Goal: Communication & Community: Connect with others

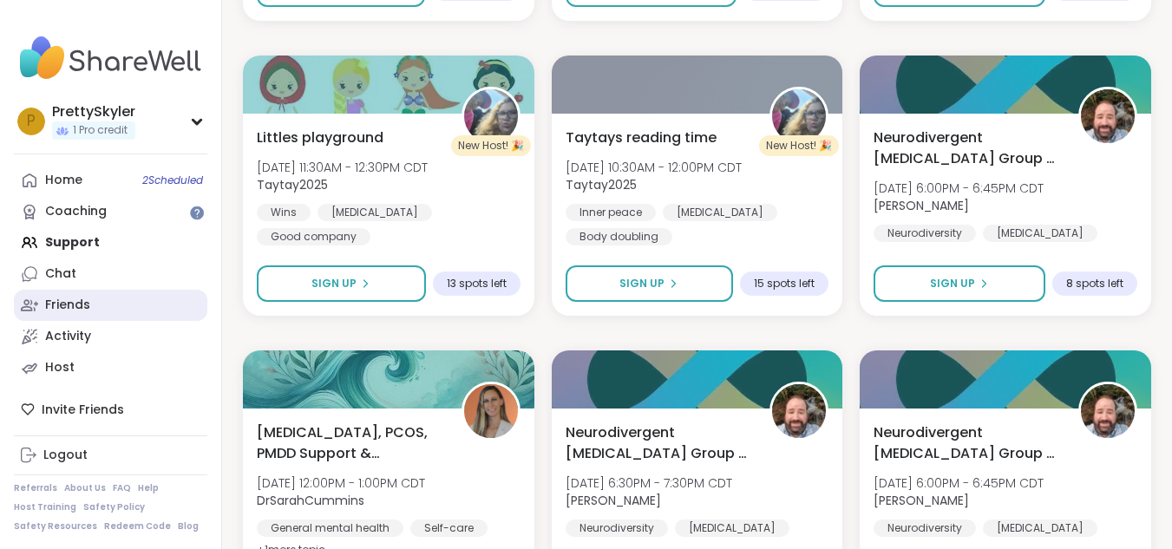
click at [157, 296] on link "Friends" at bounding box center [110, 305] width 193 height 31
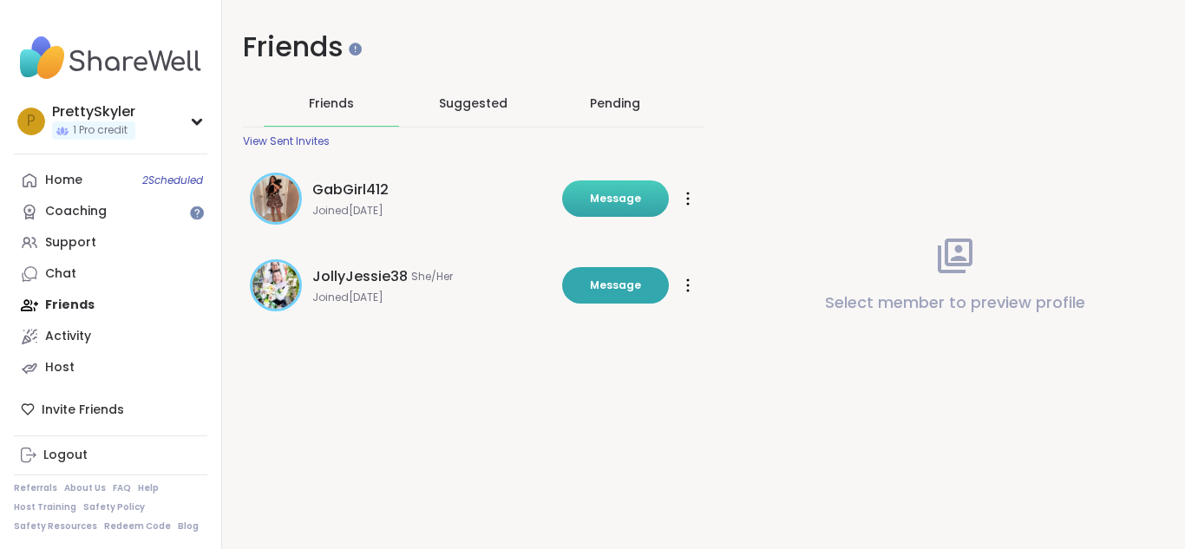
click at [626, 207] on button "Message" at bounding box center [615, 198] width 107 height 36
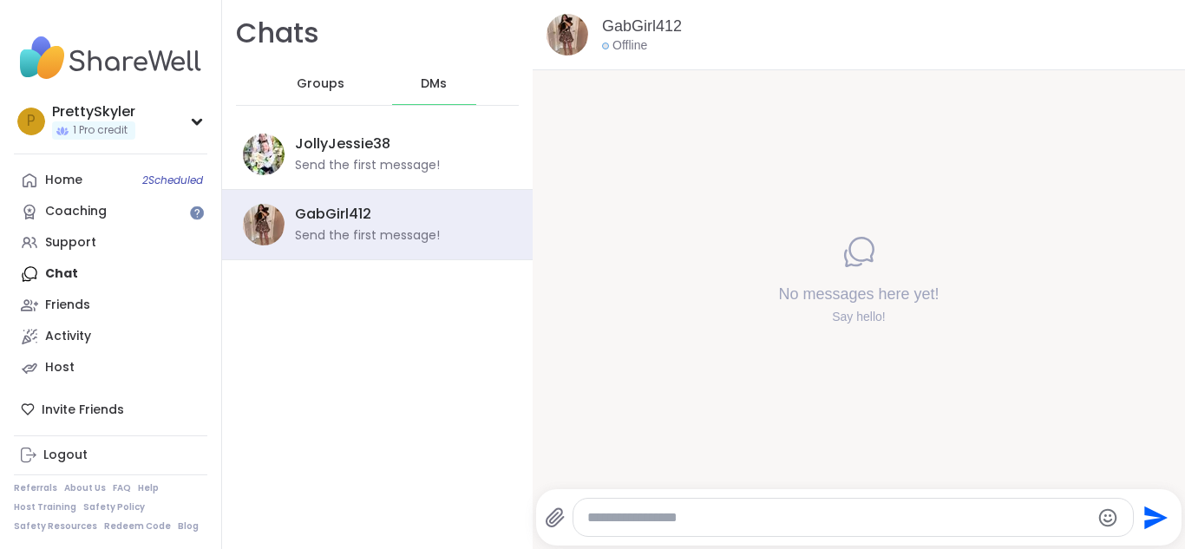
click at [784, 505] on div at bounding box center [852, 517] width 559 height 37
click at [780, 536] on div "Send" at bounding box center [858, 517] width 645 height 56
click at [781, 506] on div at bounding box center [852, 517] width 559 height 37
click at [790, 513] on textarea "Type your message" at bounding box center [838, 517] width 503 height 17
type textarea "**"
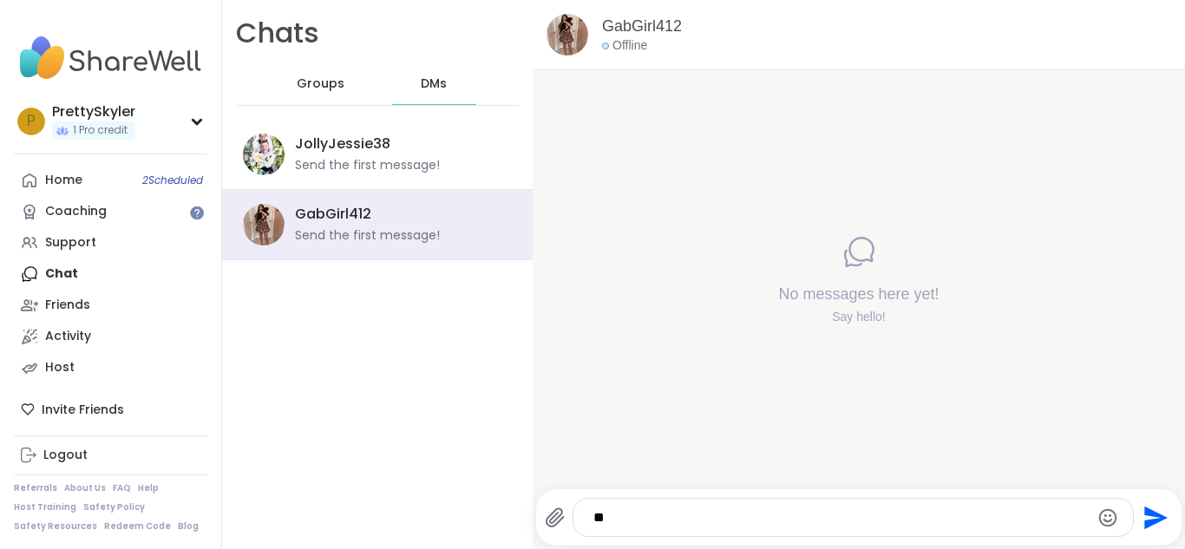
click at [1144, 521] on icon "Send" at bounding box center [1155, 517] width 23 height 23
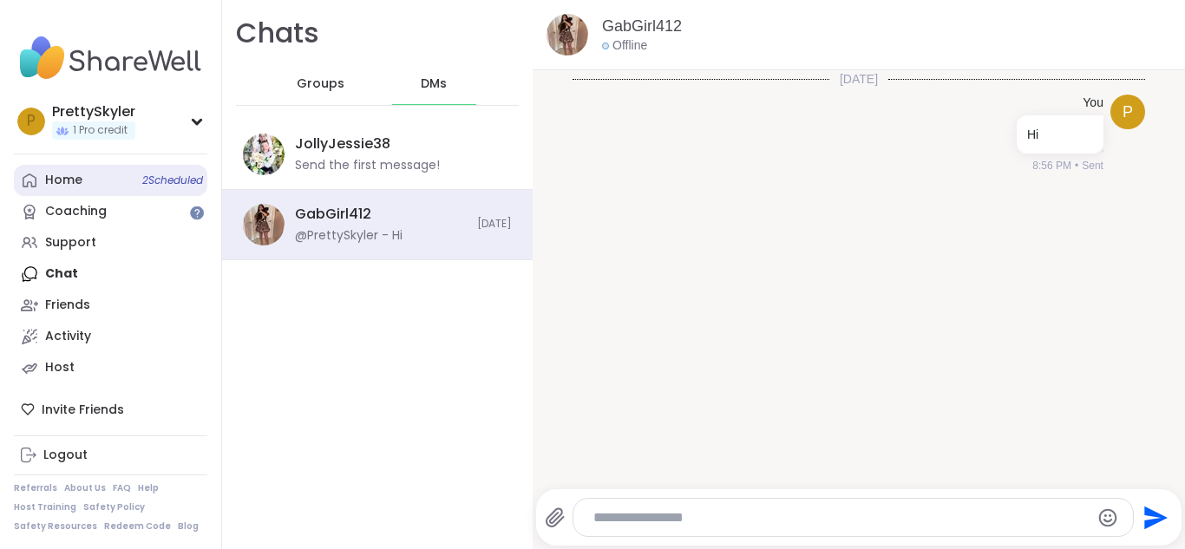
click at [124, 179] on link "Home 2 Scheduled" at bounding box center [110, 180] width 193 height 31
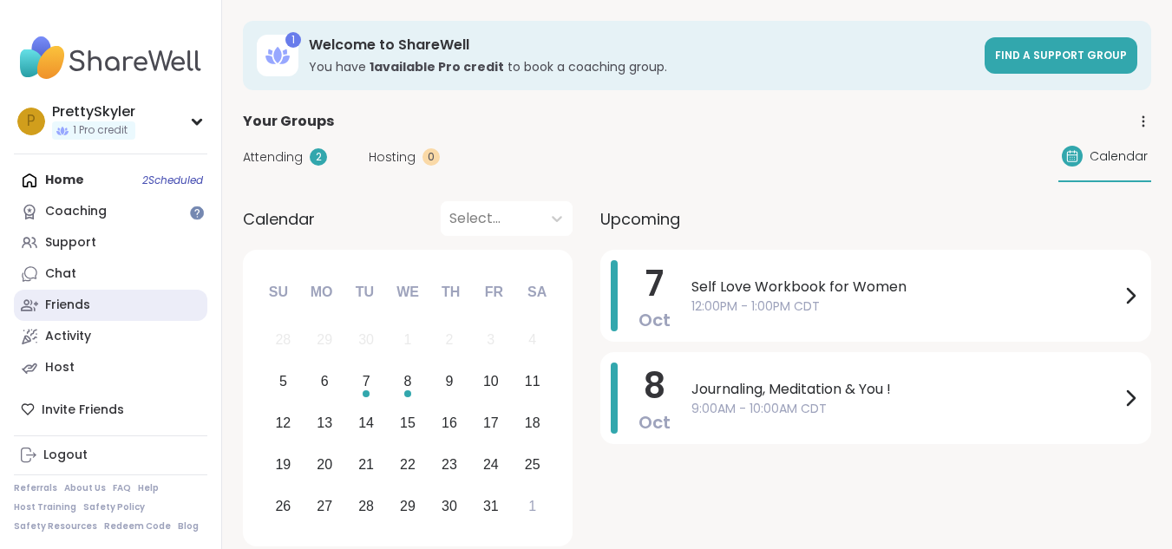
click at [147, 300] on link "Friends" at bounding box center [110, 305] width 193 height 31
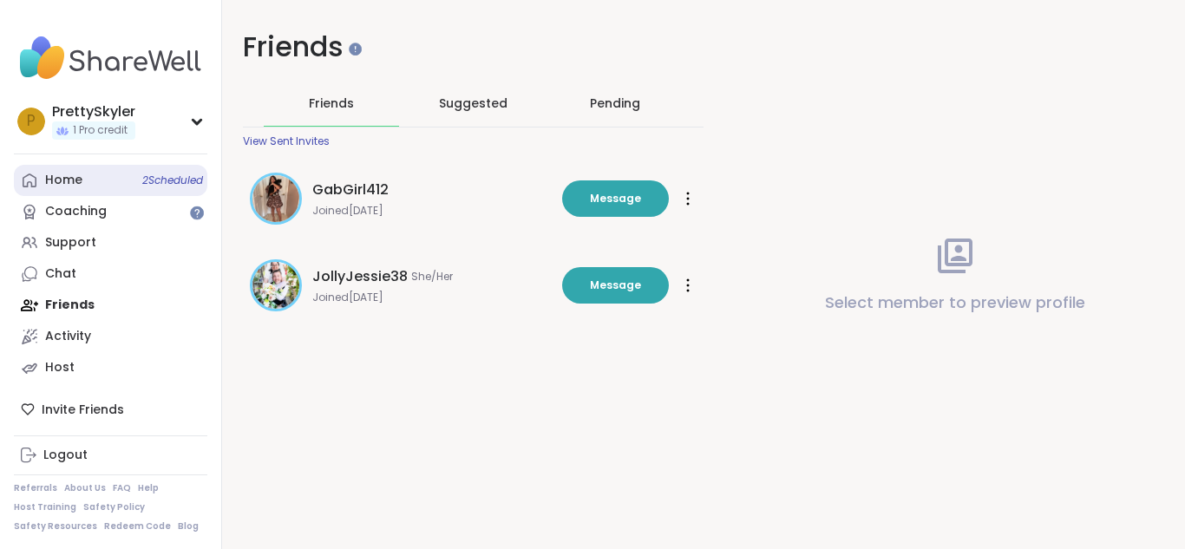
click at [107, 170] on link "Home 2 Scheduled" at bounding box center [110, 180] width 193 height 31
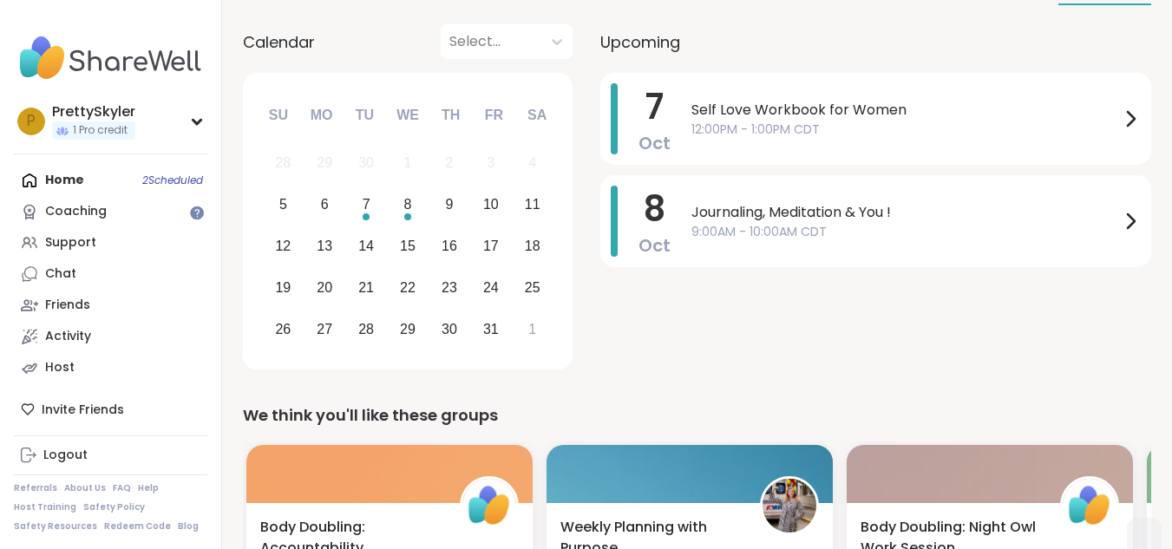
scroll to position [178, 0]
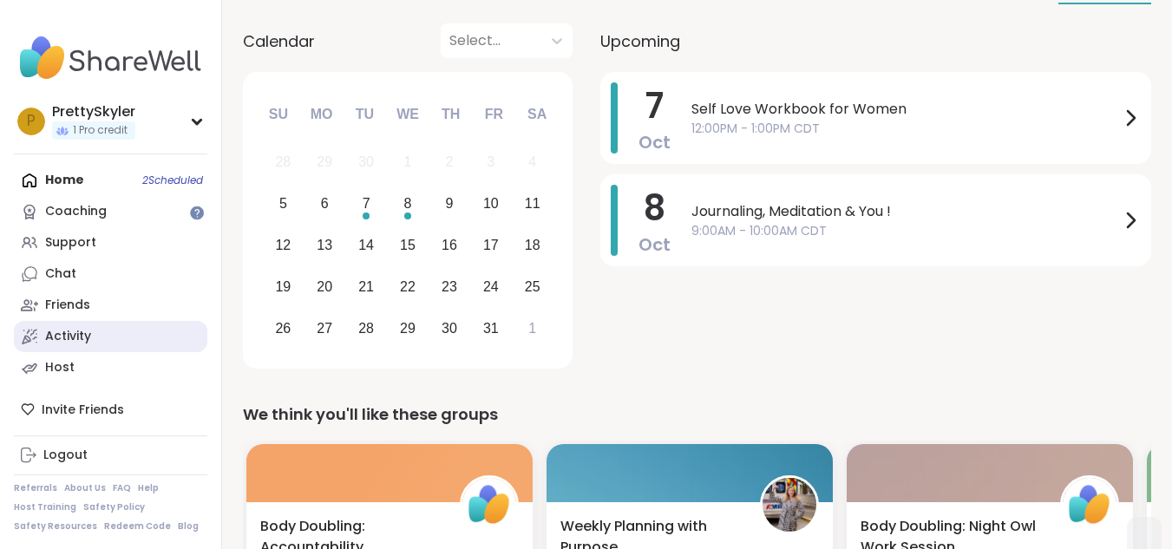
click at [153, 343] on link "Activity" at bounding box center [110, 336] width 193 height 31
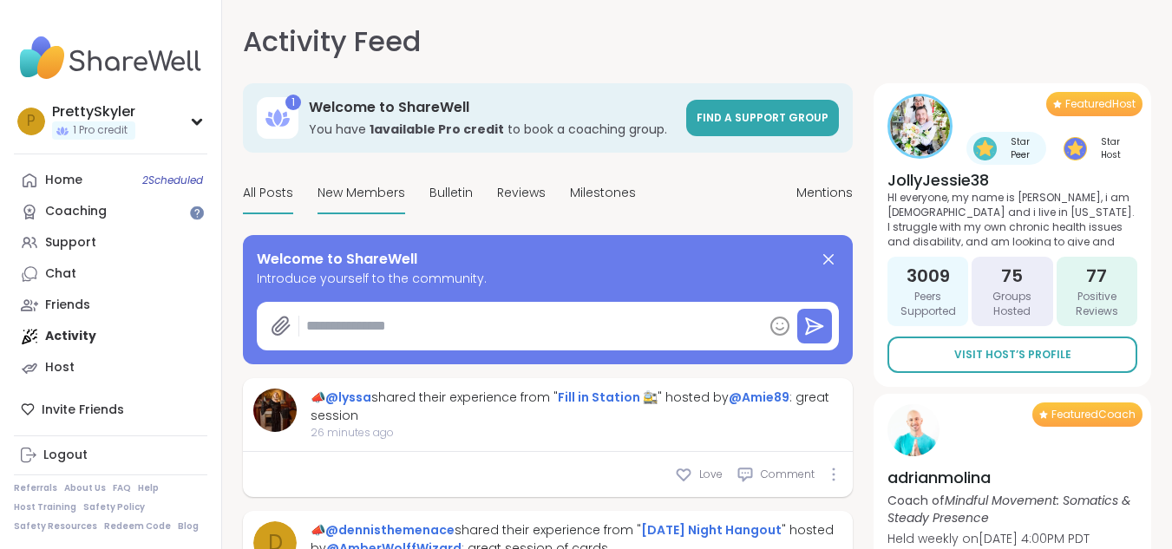
click at [367, 191] on span "New Members" at bounding box center [361, 193] width 88 height 18
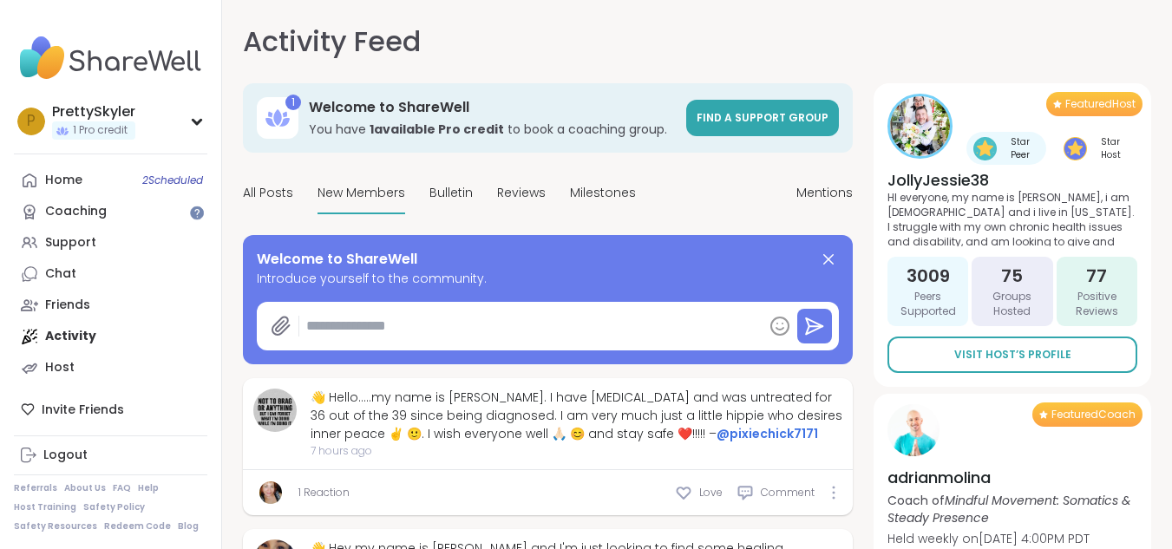
type textarea "*"
click at [121, 169] on link "Home 2 Scheduled" at bounding box center [110, 180] width 193 height 31
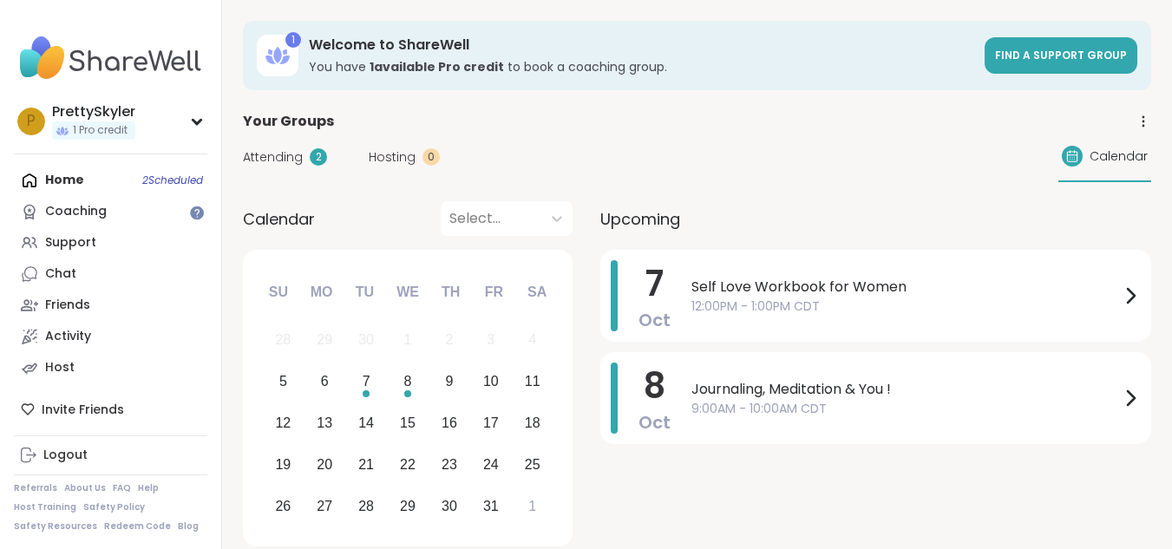
click at [278, 159] on span "Attending" at bounding box center [273, 157] width 60 height 18
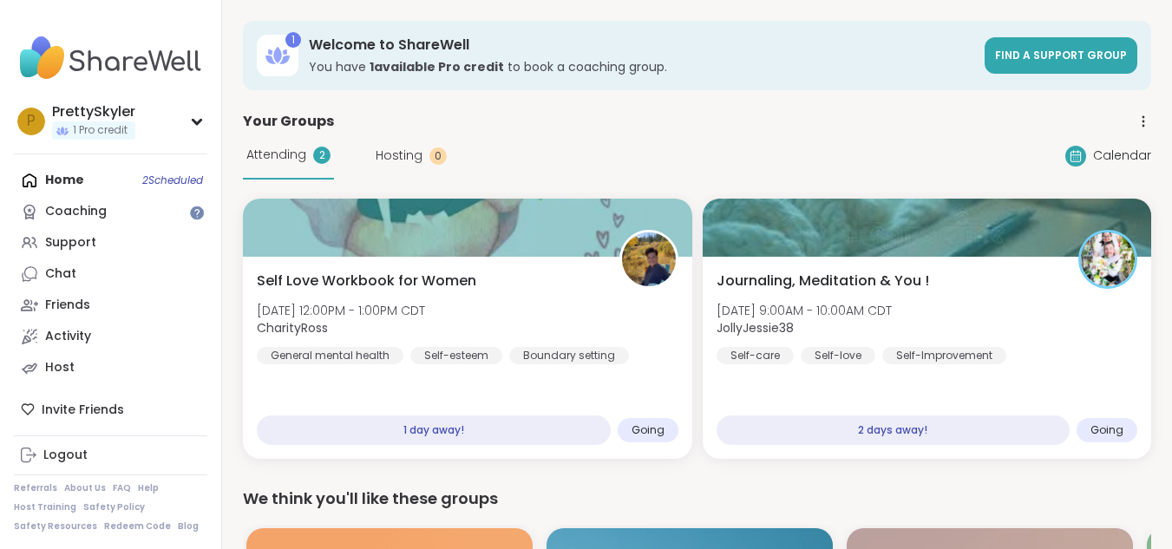
click at [1143, 117] on icon at bounding box center [1142, 116] width 1 height 1
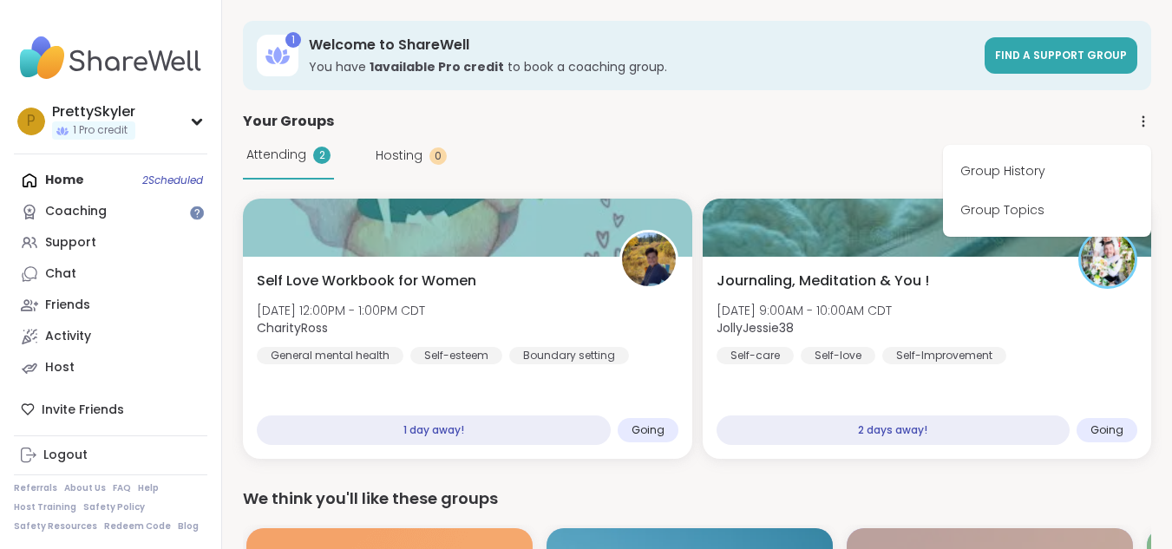
click at [1056, 167] on link "Group History" at bounding box center [1047, 171] width 194 height 39
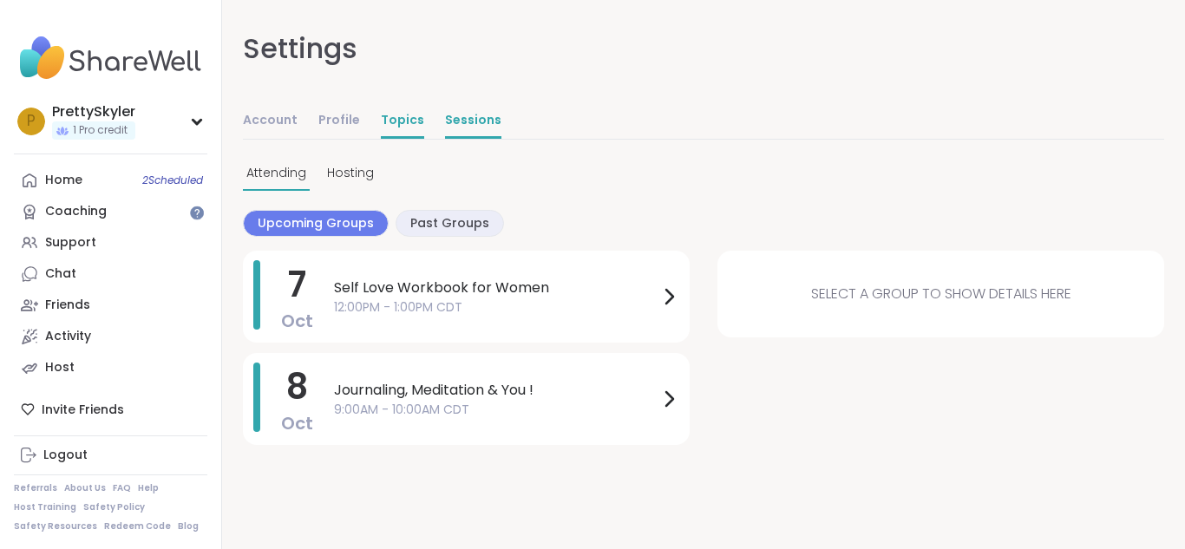
click at [411, 127] on link "Topics" at bounding box center [402, 121] width 43 height 35
click at [441, 219] on span "Past Groups" at bounding box center [449, 223] width 79 height 18
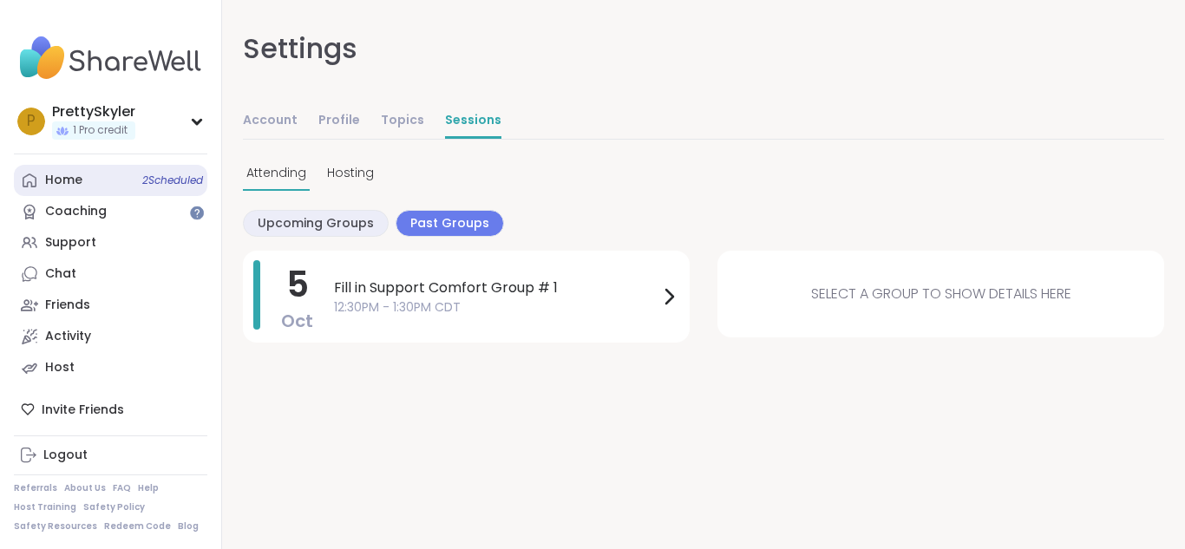
click at [121, 193] on link "Home 2 Scheduled" at bounding box center [110, 180] width 193 height 31
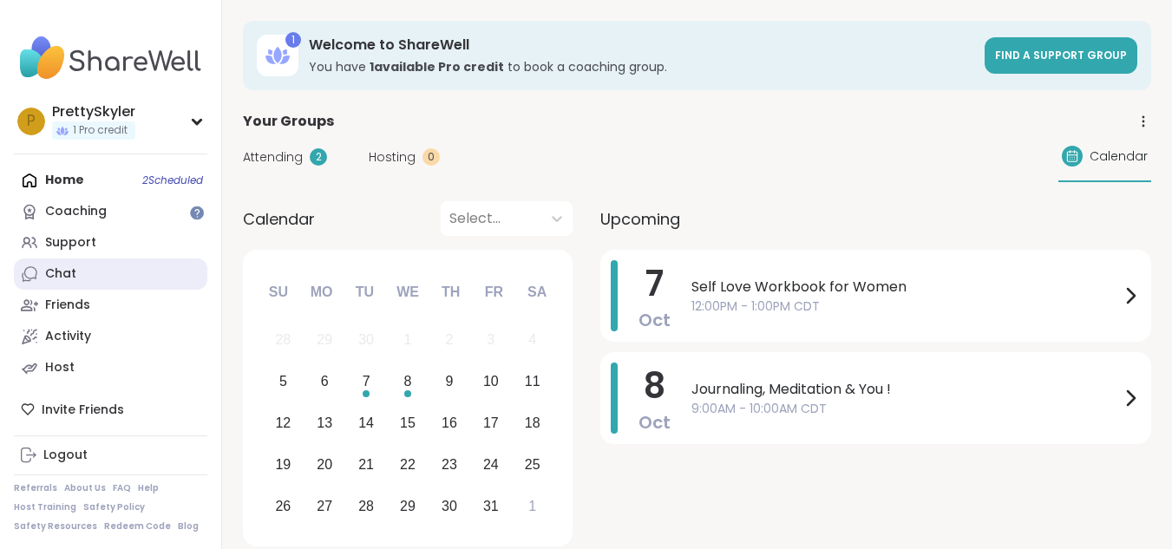
click at [141, 265] on link "Chat" at bounding box center [110, 273] width 193 height 31
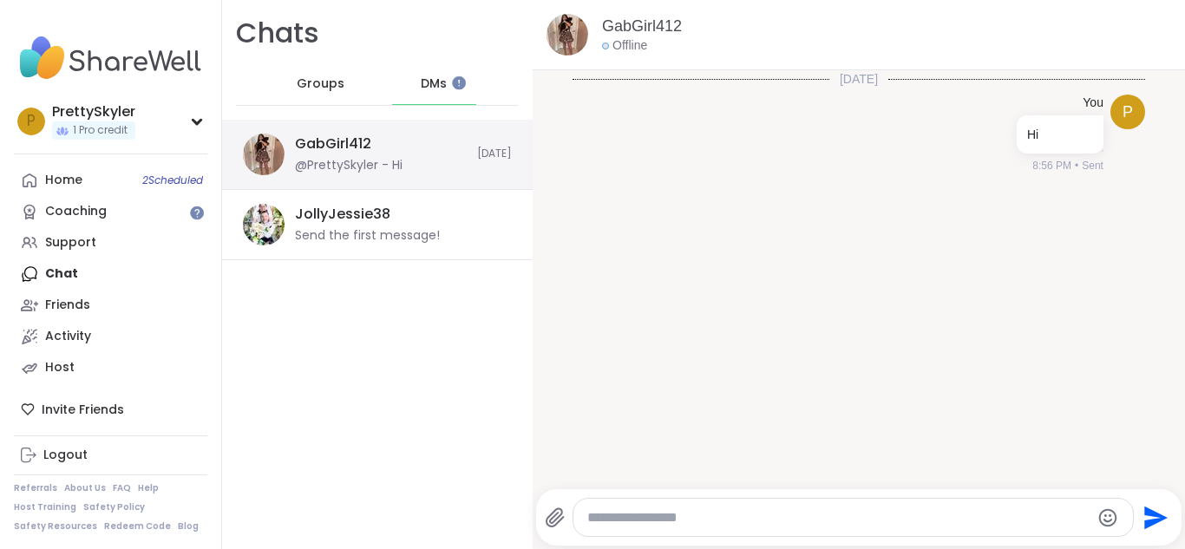
click at [372, 138] on div "GabGirl412 @PrettySkyler - Hi" at bounding box center [381, 154] width 172 height 40
